Goal: Task Accomplishment & Management: Manage account settings

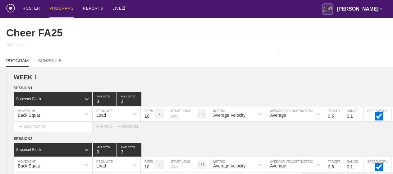
click at [63, 9] on div "PROGRAMS" at bounding box center [61, 9] width 24 height 18
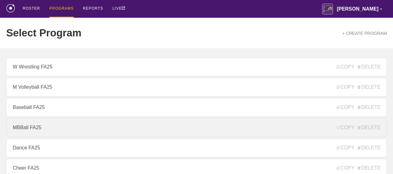
click at [39, 130] on link "MBBall FA25" at bounding box center [196, 127] width 381 height 19
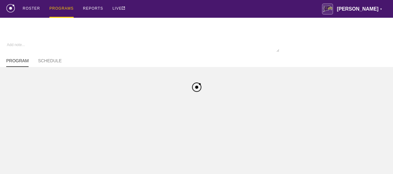
type textarea "x"
type input "MBBall FA25"
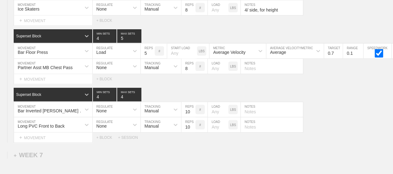
scroll to position [4338, 0]
